Goal: Task Accomplishment & Management: Complete application form

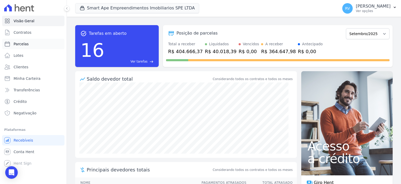
click at [30, 46] on link "Parcelas" at bounding box center [33, 44] width 62 height 10
select select
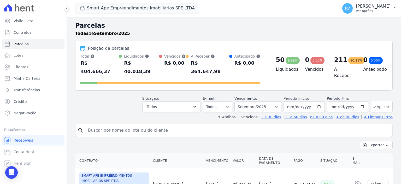
click at [370, 14] on button "RV Rodrigo Villalva Ver opções" at bounding box center [369, 8] width 63 height 15
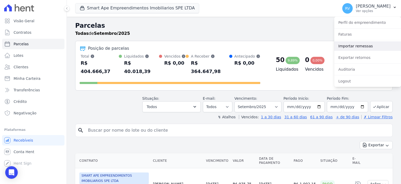
click at [360, 45] on link "Importar remessas" at bounding box center [367, 45] width 67 height 9
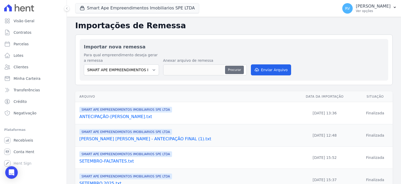
click at [229, 67] on button "Procurar" at bounding box center [234, 70] width 19 height 8
type input "ANTECIPAÇÃO-RAFAEL.txt"
click at [266, 77] on div "Importar nova remessa Para qual empreendimento deseja gerar a remessa SMART APE…" at bounding box center [234, 60] width 309 height 42
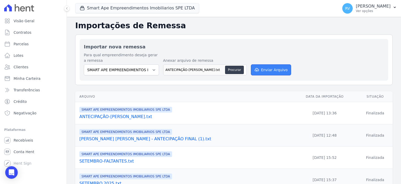
click at [268, 70] on button "Enviar Arquivo" at bounding box center [271, 69] width 40 height 11
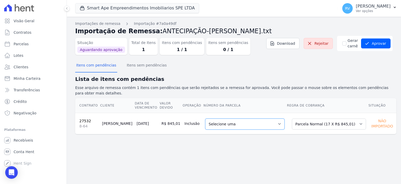
click at [254, 118] on select "Selecione uma 6 - 25/10/2025 - R$ 845,01 - Agendado 7 - 25/11/2025 - R$ 845,01 …" at bounding box center [244, 123] width 79 height 11
click at [245, 118] on select "Selecione uma 6 - 25/10/2025 - R$ 845,01 - Agendado 7 - 25/11/2025 - R$ 845,01 …" at bounding box center [244, 123] width 79 height 11
click at [377, 47] on button "Aprovar" at bounding box center [376, 43] width 30 height 10
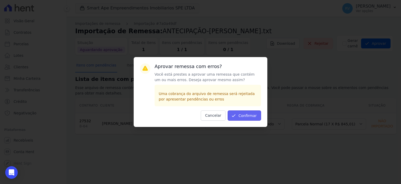
click at [252, 117] on button "Confirmar" at bounding box center [244, 115] width 33 height 10
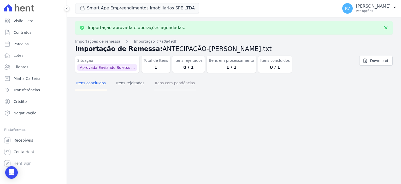
click at [156, 84] on button "Itens com pendências" at bounding box center [175, 84] width 42 height 14
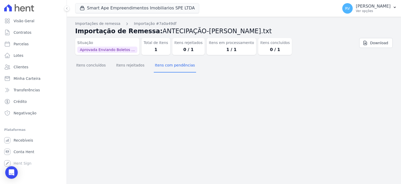
click at [81, 86] on div "Importação aprovada e operações agendadas. Importações de remessa Importação #7…" at bounding box center [234, 100] width 334 height 167
click at [93, 67] on button "Itens concluídos" at bounding box center [91, 66] width 32 height 14
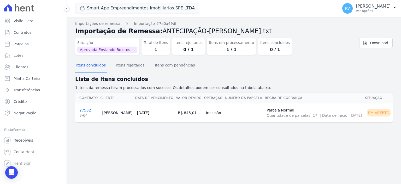
click at [85, 108] on link "27532 8-64" at bounding box center [88, 113] width 19 height 10
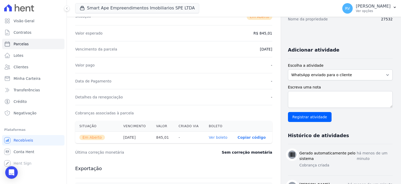
scroll to position [183, 0]
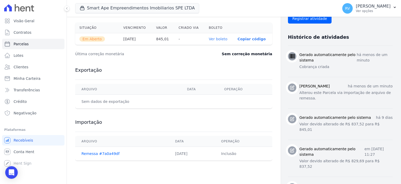
click at [218, 40] on th "Ver boleto" at bounding box center [219, 39] width 29 height 12
click at [218, 39] on link "Ver boleto" at bounding box center [218, 39] width 19 height 4
click at [33, 150] on link "Conta Hent" at bounding box center [33, 151] width 62 height 10
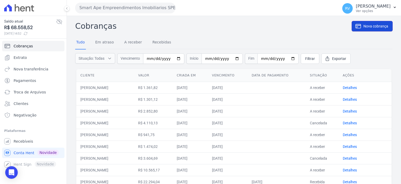
click at [372, 25] on span "Nova cobrança" at bounding box center [376, 26] width 25 height 5
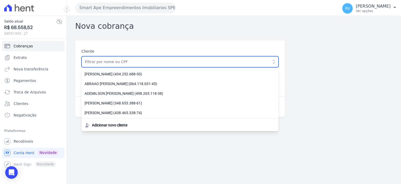
click at [114, 61] on input "text" at bounding box center [179, 61] width 197 height 11
paste input "[PERSON_NAME]"
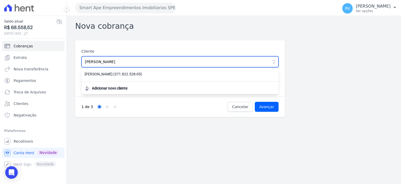
type input "[PERSON_NAME]"
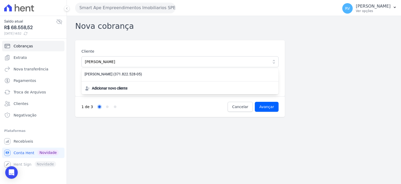
click at [113, 79] on div "RODOLFO CANTARIN SANTOS (371.822.528-05) Adicionar novo cliente" at bounding box center [179, 81] width 197 height 26
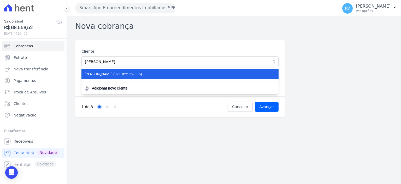
click at [115, 77] on li "RODOLFO CANTARIN SANTOS (371.822.528-05)" at bounding box center [179, 74] width 197 height 10
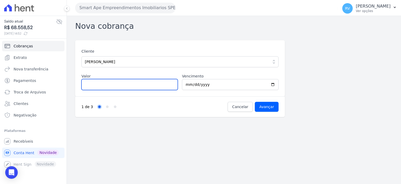
click at [109, 88] on input "Valor" at bounding box center [129, 84] width 96 height 11
type input "1361.36"
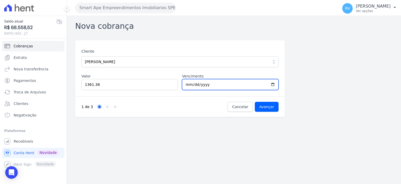
click at [273, 83] on input "2025-09-06" at bounding box center [230, 84] width 96 height 11
type input "2025-09-08"
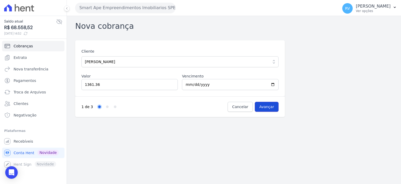
click at [274, 107] on input "Avançar" at bounding box center [267, 107] width 24 height 10
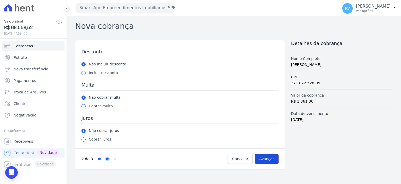
click at [271, 157] on input "Avançar" at bounding box center [267, 159] width 24 height 10
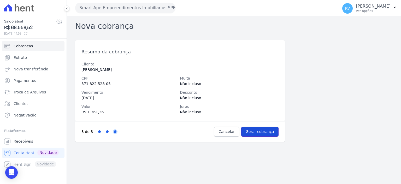
click at [272, 132] on input "Gerar cobrança" at bounding box center [259, 131] width 37 height 10
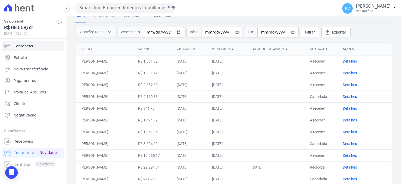
scroll to position [52, 0]
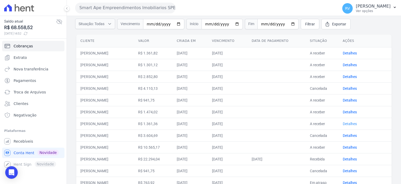
click at [351, 121] on link "Detalhes" at bounding box center [350, 123] width 14 height 4
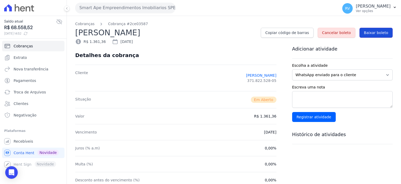
click at [381, 34] on span "Baixar boleto" at bounding box center [376, 32] width 24 height 5
